Goal: Transaction & Acquisition: Book appointment/travel/reservation

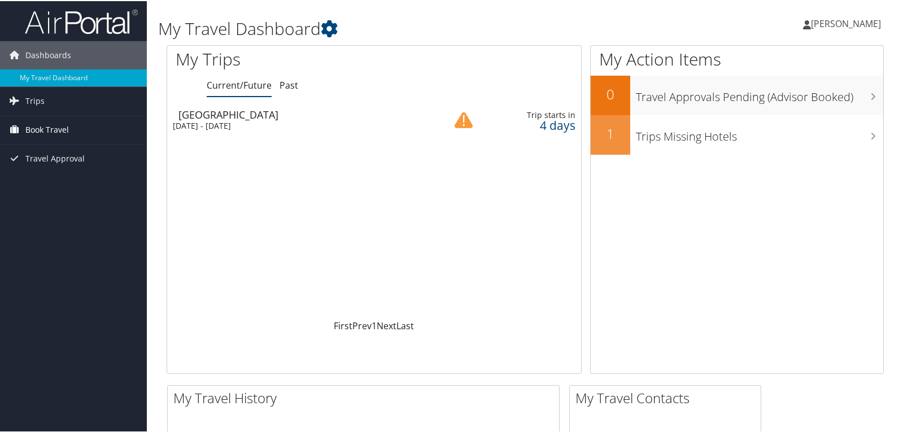
click at [52, 132] on span "Book Travel" at bounding box center [46, 129] width 43 height 28
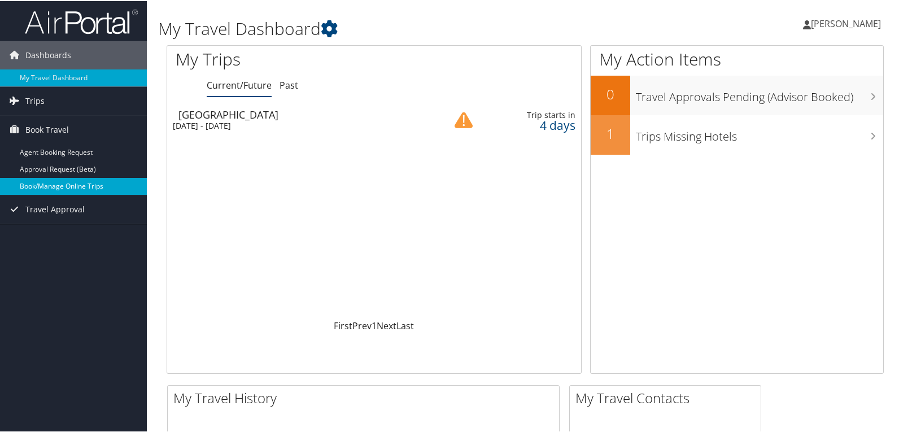
click at [89, 187] on link "Book/Manage Online Trips" at bounding box center [73, 185] width 147 height 17
